Goal: Communication & Community: Answer question/provide support

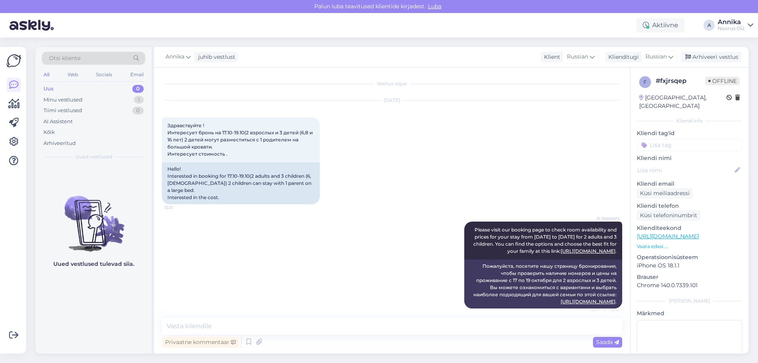
scroll to position [402, 0]
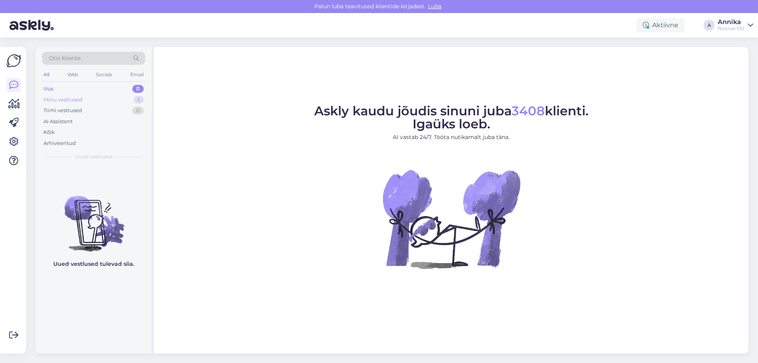
click at [95, 99] on div "Minu vestlused 1" at bounding box center [93, 99] width 103 height 11
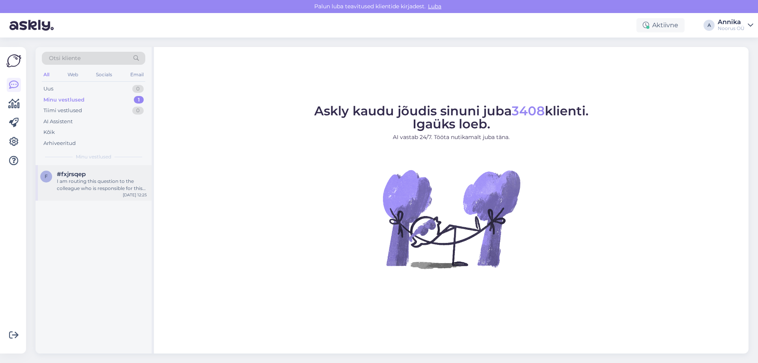
drag, startPoint x: 108, startPoint y: 175, endPoint x: 125, endPoint y: 198, distance: 29.4
click at [108, 175] on div "#fxjrsqep" at bounding box center [102, 173] width 90 height 7
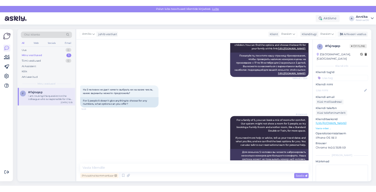
scroll to position [402, 0]
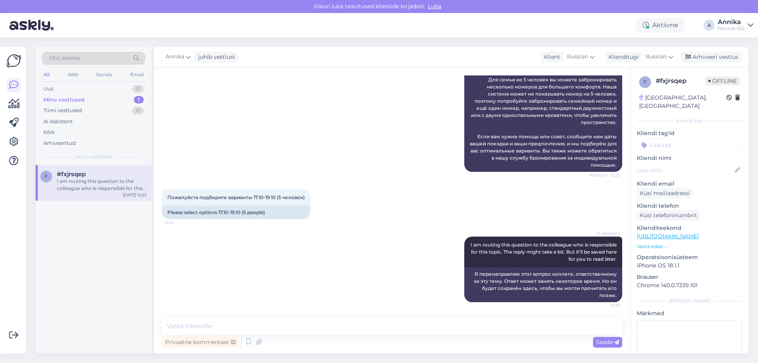
click at [413, 140] on div "AI Assistent For a family of 5, you can book a mix of rooms for comfort. Our sy…" at bounding box center [392, 89] width 460 height 182
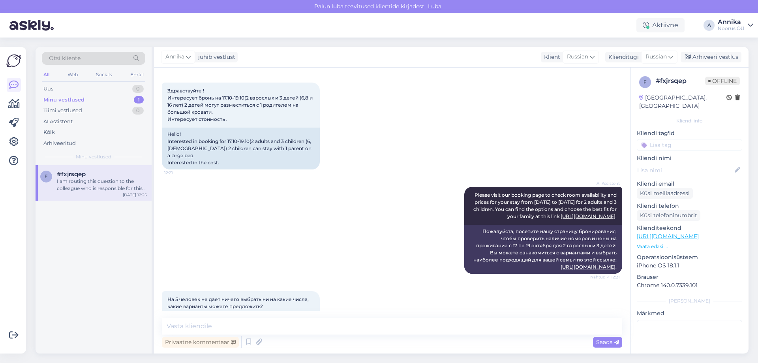
scroll to position [0, 0]
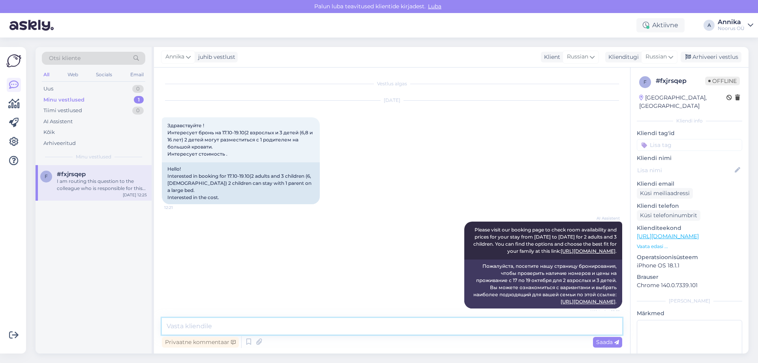
click at [203, 326] on textarea at bounding box center [392, 326] width 460 height 17
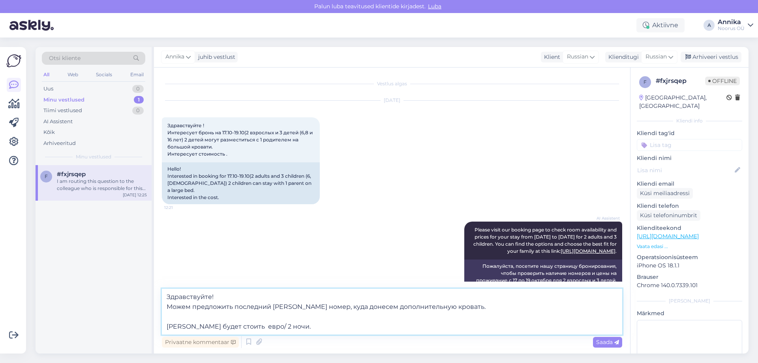
drag, startPoint x: 260, startPoint y: 327, endPoint x: 237, endPoint y: 348, distance: 31.6
click at [260, 327] on textarea "Здравствуйте! Можем предложить последний Джуниор Свит номер, куда донесем допол…" at bounding box center [392, 311] width 460 height 46
click at [232, 304] on textarea "Здравствуйте! Можем предложить последний Джуниор Свит номер, куда донесем допол…" at bounding box center [392, 311] width 460 height 46
click at [165, 324] on textarea "Здравствуйте! Можем предложить Семейный номер или последний Джуниор Свит номер,…" at bounding box center [392, 311] width 460 height 46
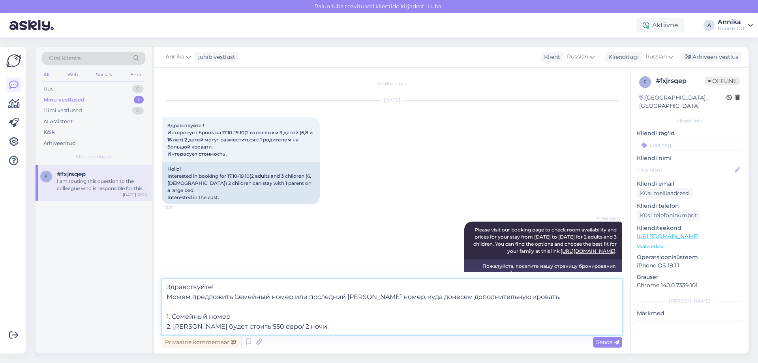
drag, startPoint x: 290, startPoint y: 323, endPoint x: 223, endPoint y: 326, distance: 67.5
click at [223, 326] on textarea "Здравствуйте! Можем предложить Семейный номер или последний Джуниор Свит номер,…" at bounding box center [392, 307] width 460 height 56
click at [274, 314] on textarea "Здравствуйте! Можем предложить Семейный номер или последний Джуниор Свит номер,…" at bounding box center [392, 307] width 460 height 56
paste textarea "будет стоить 550 евро/ 2 ночи"
click at [280, 312] on textarea "Здравствуйте! Можем предложить Семейный номер или последний Джуниор Свит номер,…" at bounding box center [392, 307] width 460 height 56
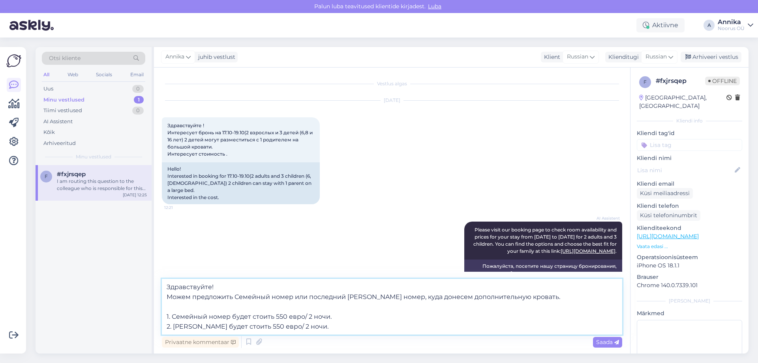
click at [280, 312] on textarea "Здравствуйте! Можем предложить Семейный номер или последний Джуниор Свит номер,…" at bounding box center [392, 307] width 460 height 56
click at [340, 325] on textarea "Здравствуйте! Можем предложить Семейный номер или последний Джуниор Свит номер,…" at bounding box center [392, 307] width 460 height 56
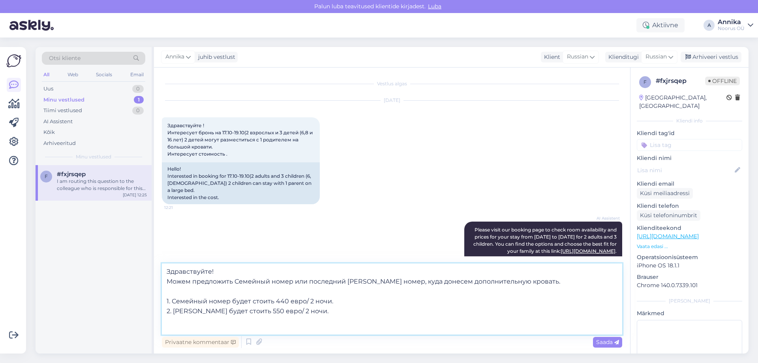
paste textarea "В стоимость входит: • Проживание • Завтрак-buffet • Неограниченное посещение ба…"
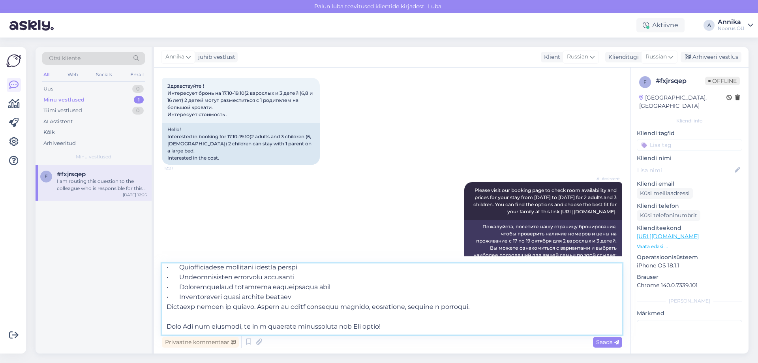
scroll to position [118, 0]
click at [326, 284] on textarea at bounding box center [392, 298] width 460 height 71
drag, startPoint x: 523, startPoint y: 301, endPoint x: 157, endPoint y: 284, distance: 365.8
click at [157, 284] on div "Vestlus algas Sep 11 2025 Здравствуйте ! Интересует бронь на 17.10-19.10(2 взро…" at bounding box center [392, 210] width 476 height 286
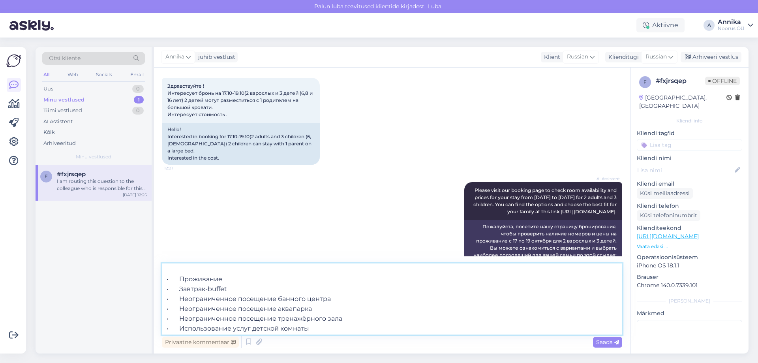
scroll to position [123, 0]
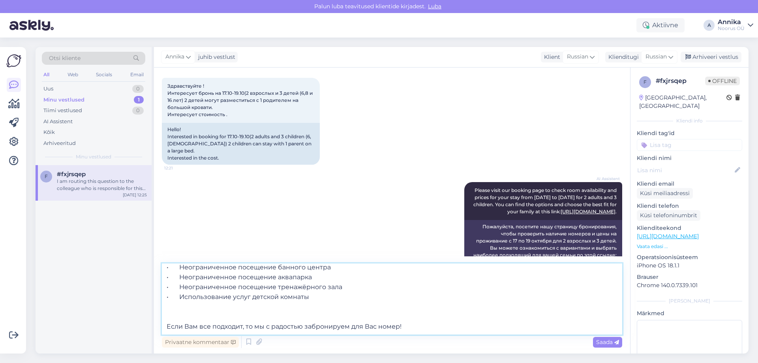
drag, startPoint x: 170, startPoint y: 305, endPoint x: 126, endPoint y: 302, distance: 44.3
click at [126, 302] on div "Otsi kliente All Web Socials Email Uus 0 Minu vestlused 1 Tiimi vestlused 0 AI …" at bounding box center [392, 200] width 713 height 306
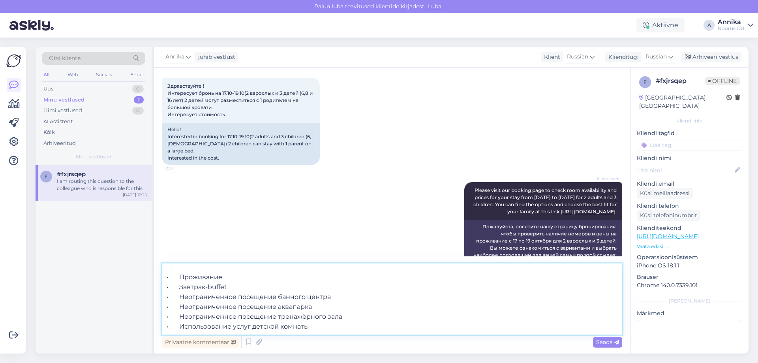
type textarea "Здравствуйте! Можем предложить Семейный номер или последний Джуниор Свит номер,…"
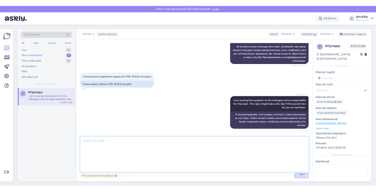
scroll to position [542, 0]
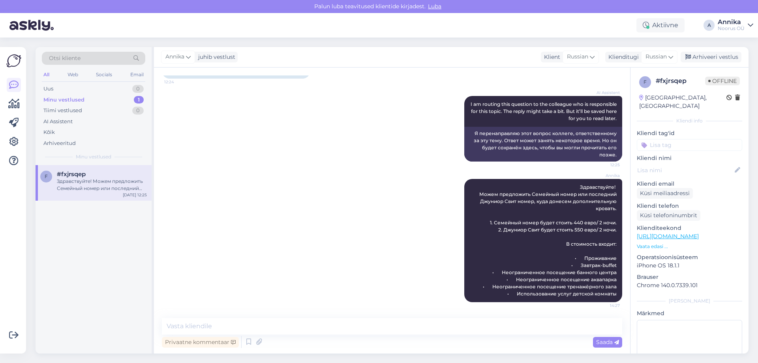
click at [103, 216] on div "f #fxjrsqep Здравствуйте! Можем предложить Семейный номер или последний Джуниор…" at bounding box center [94, 259] width 116 height 188
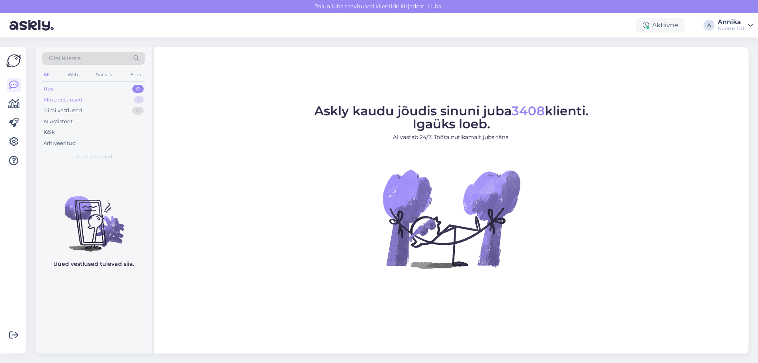
click at [123, 99] on div "Minu vestlused 1" at bounding box center [93, 99] width 103 height 11
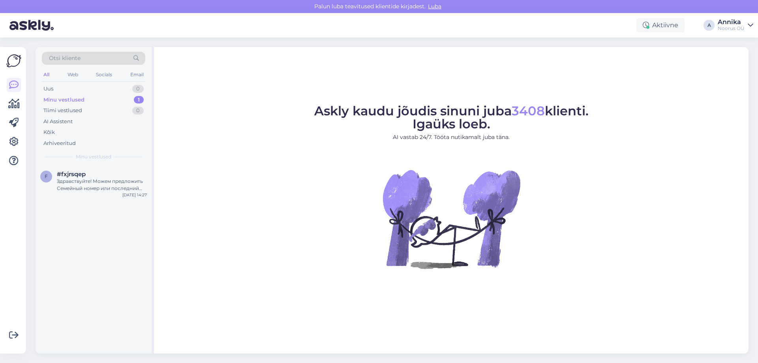
click at [80, 161] on div "Otsi kliente All Web Socials Email Uus 0 Minu vestlused 1 Tiimi vestlused 0 AI …" at bounding box center [94, 106] width 116 height 118
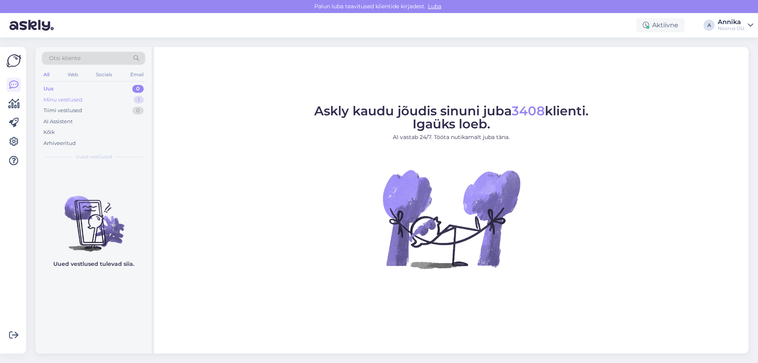
click at [130, 99] on div "Minu vestlused 1" at bounding box center [93, 99] width 103 height 11
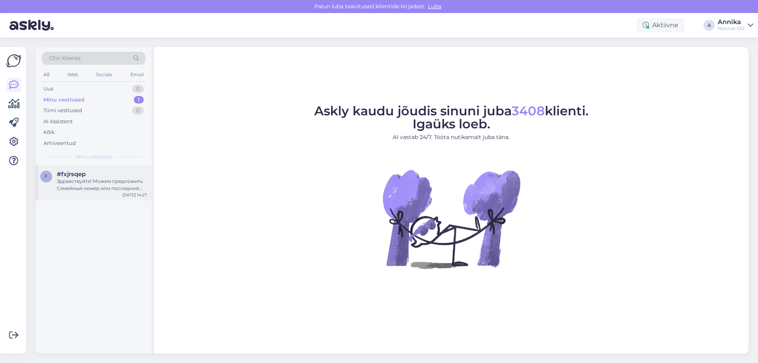
click at [114, 187] on div "Здравствуйте! Можем предложить Семейный номер или последний Джуниор Свит номер,…" at bounding box center [102, 185] width 90 height 14
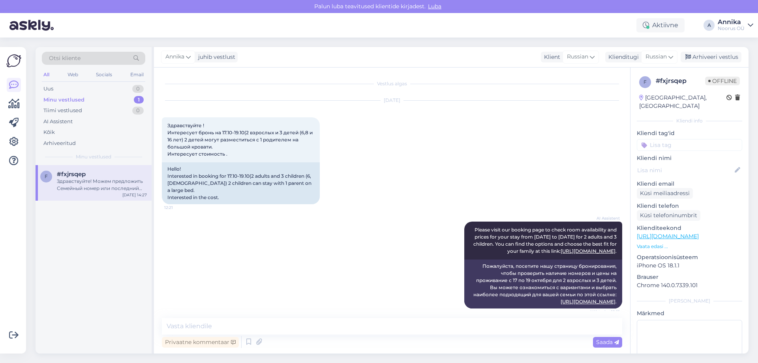
scroll to position [542, 0]
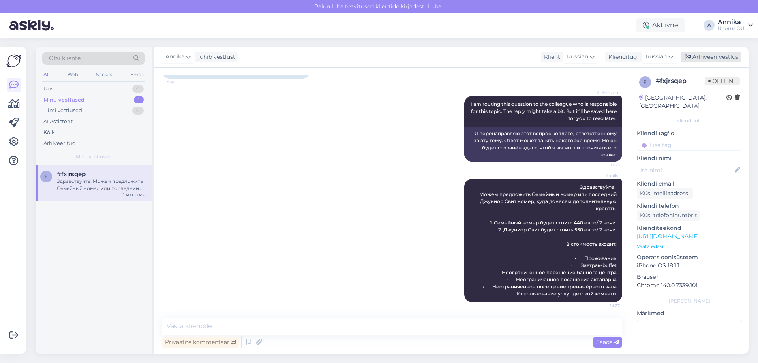
click at [731, 58] on div "Arhiveeri vestlus" at bounding box center [710, 57] width 61 height 11
